Goal: Information Seeking & Learning: Learn about a topic

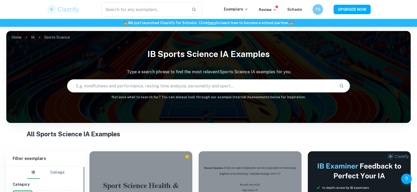
scroll to position [158, 0]
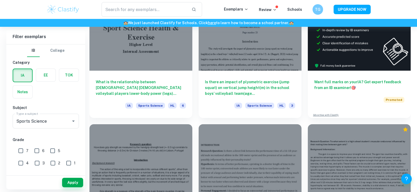
click at [33, 153] on input "6" at bounding box center [37, 151] width 11 height 11
checkbox input "true"
click at [27, 151] on span "7" at bounding box center [27, 151] width 2 height 6
click at [26, 151] on input "7" at bounding box center [21, 151] width 11 height 11
checkbox input "true"
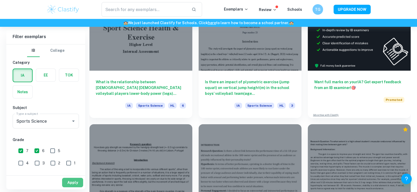
click at [75, 180] on button "Apply" at bounding box center [72, 182] width 21 height 9
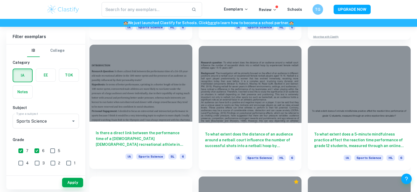
scroll to position [237, 0]
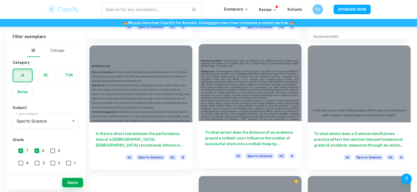
click at [231, 116] on div at bounding box center [249, 82] width 103 height 77
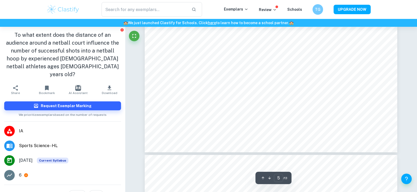
scroll to position [1472, 0]
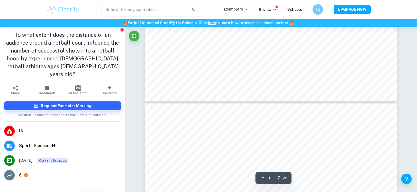
type input "8"
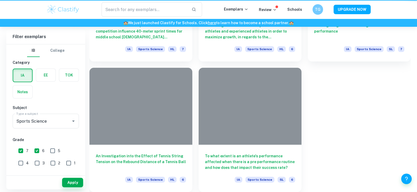
scroll to position [237, 0]
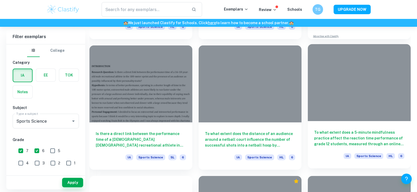
click at [338, 122] on div "To what extent does a 5-minute mindfulness practice affect the reaction time pe…" at bounding box center [358, 144] width 103 height 47
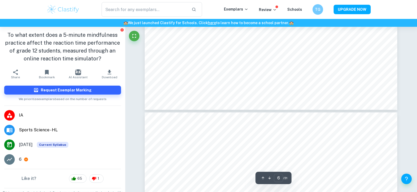
type input "7"
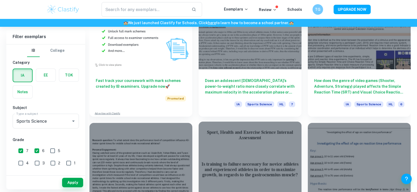
scroll to position [499, 0]
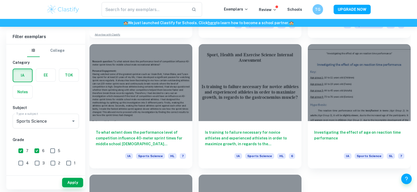
click at [396, 6] on div "​ Exemplars Review Schools TG UPGRADE NOW" at bounding box center [208, 9] width 417 height 19
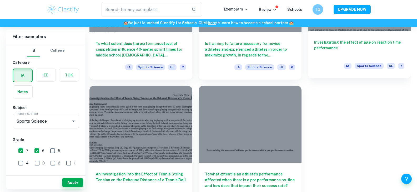
scroll to position [606, 0]
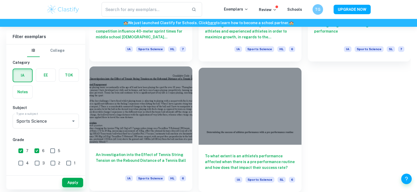
click at [180, 150] on div "An Investigation into the Effect of Tennis String Tension on the Rebound Distan…" at bounding box center [140, 166] width 103 height 47
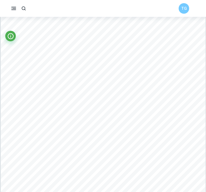
scroll to position [1025, 0]
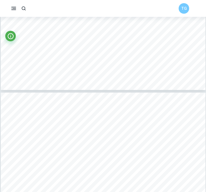
type input "4"
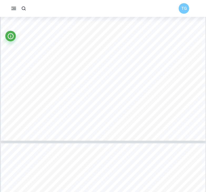
scroll to position [1104, 0]
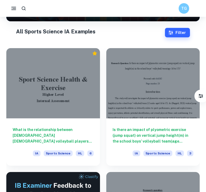
scroll to position [100, 0]
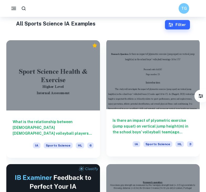
click at [146, 122] on h6 "Is there an impact of plyometric exercise (jump squat) on vertical jump height(…" at bounding box center [152, 125] width 81 height 17
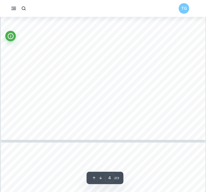
scroll to position [1034, 0]
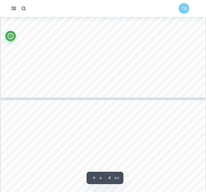
type input "5"
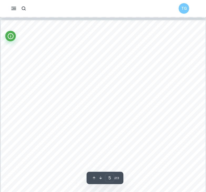
scroll to position [1165, 0]
